Goal: Transaction & Acquisition: Subscribe to service/newsletter

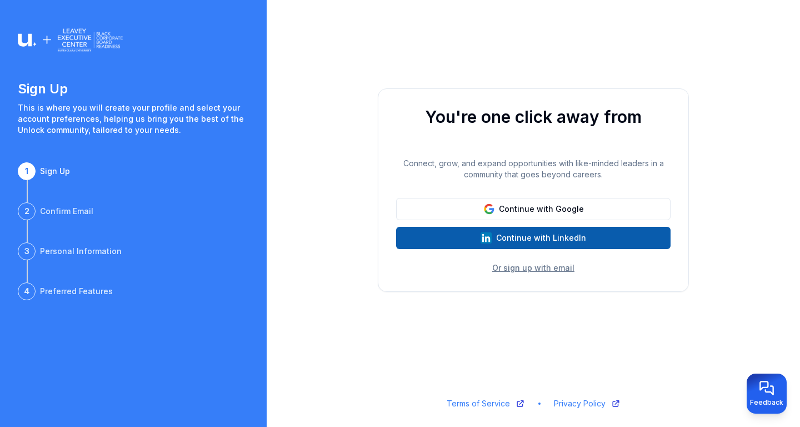
click at [539, 231] on button "Continue with LinkedIn" at bounding box center [533, 238] width 274 height 22
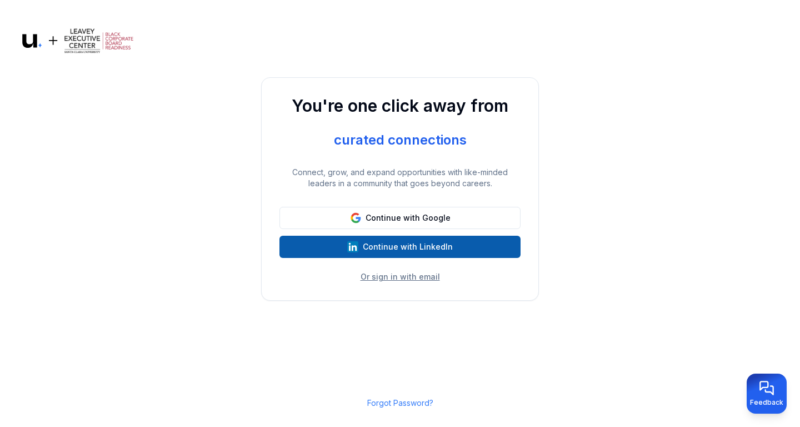
click at [415, 242] on button "Continue with LinkedIn" at bounding box center [399, 247] width 241 height 22
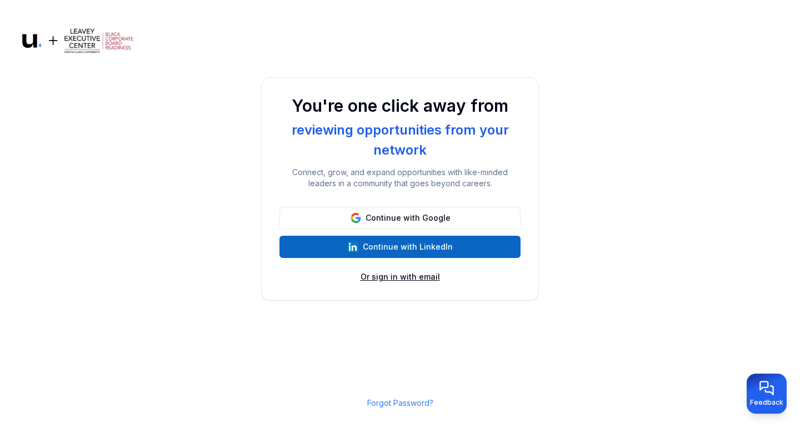
click at [388, 276] on button "Or sign in with email" at bounding box center [400, 276] width 79 height 11
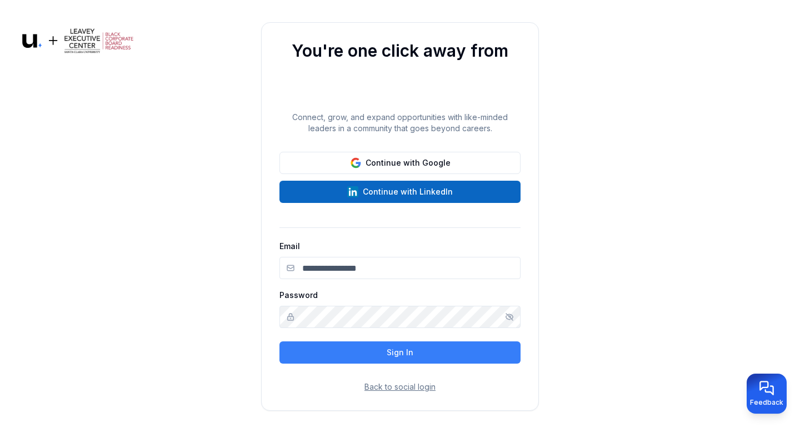
click at [388, 276] on input "Email" at bounding box center [399, 268] width 241 height 22
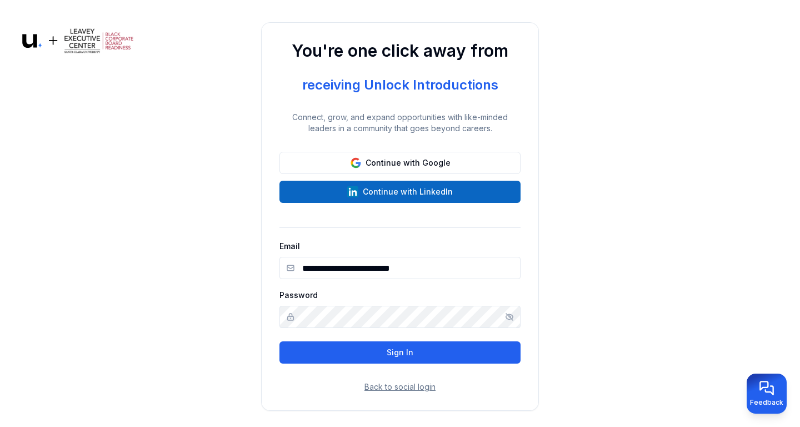
type input "**********"
click at [385, 346] on button "Sign In" at bounding box center [399, 352] width 241 height 22
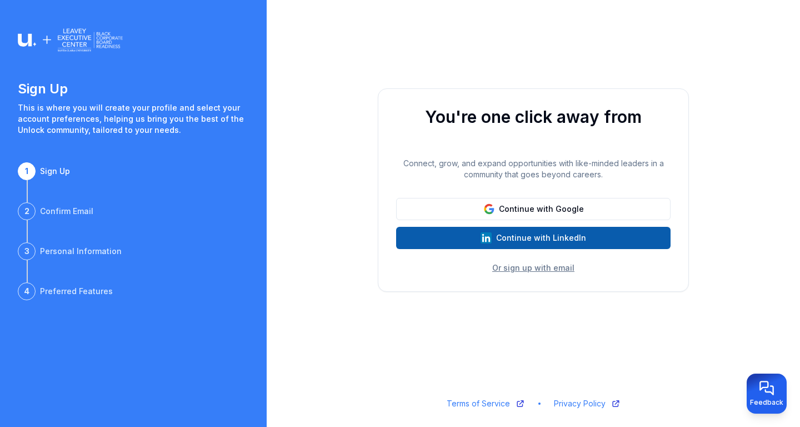
click at [537, 236] on button "Continue with LinkedIn" at bounding box center [533, 238] width 274 height 22
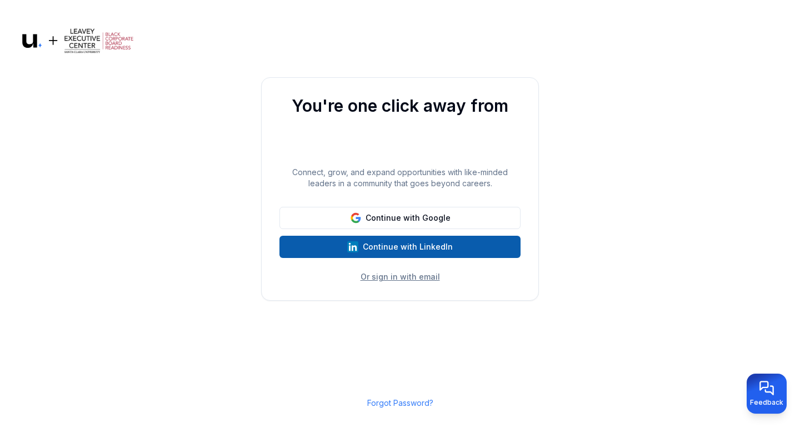
click at [405, 244] on button "Continue with LinkedIn" at bounding box center [399, 247] width 241 height 22
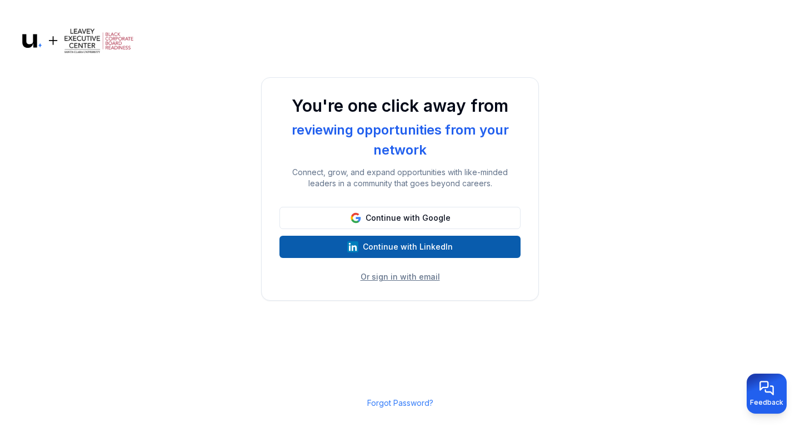
click at [412, 244] on button "Continue with LinkedIn" at bounding box center [399, 247] width 241 height 22
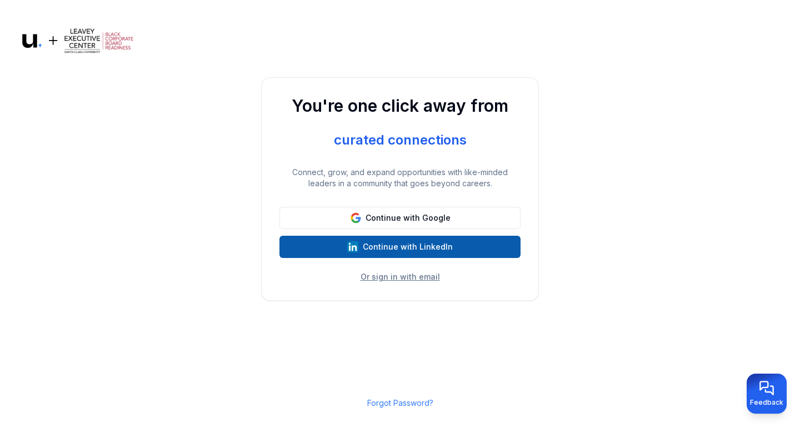
click at [396, 243] on button "Continue with LinkedIn" at bounding box center [399, 247] width 241 height 22
